Goal: Navigation & Orientation: Find specific page/section

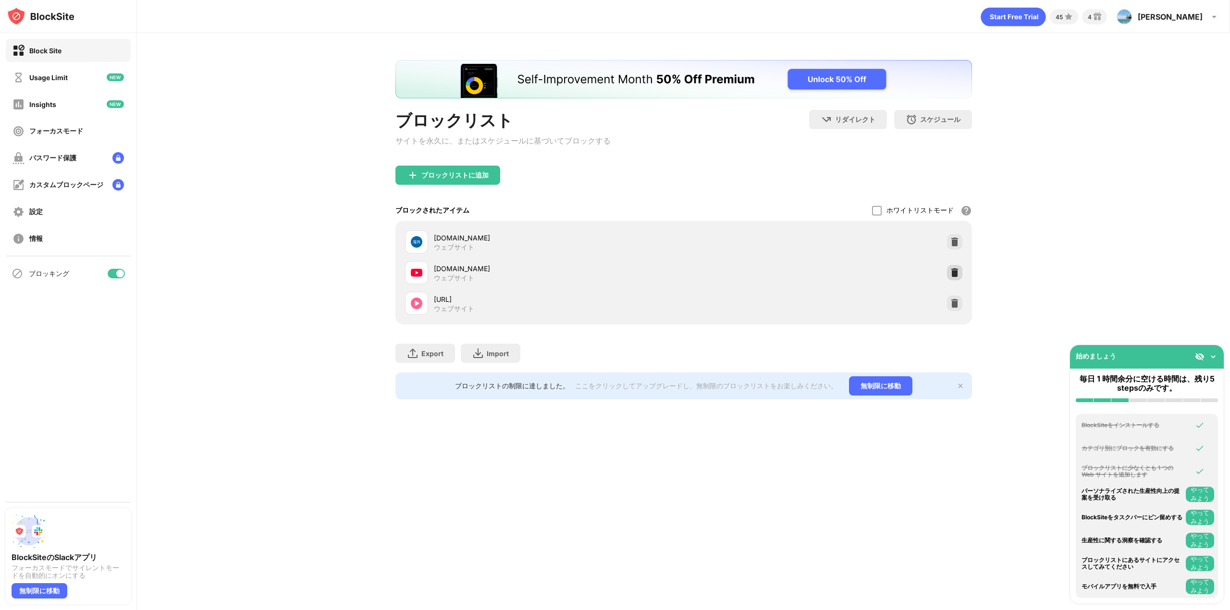
click at [956, 276] on img at bounding box center [955, 273] width 10 height 10
